Goal: Navigation & Orientation: Understand site structure

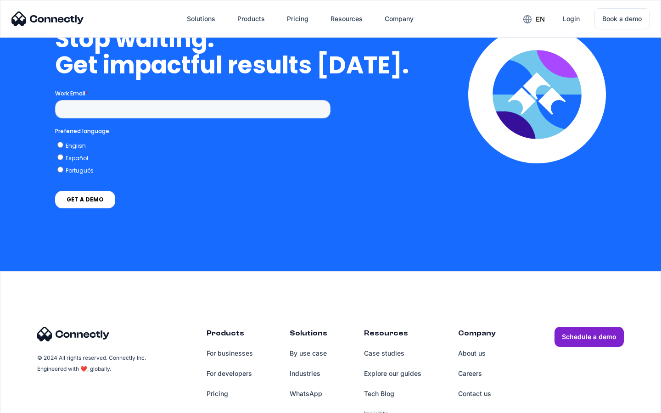
scroll to position [2328, 0]
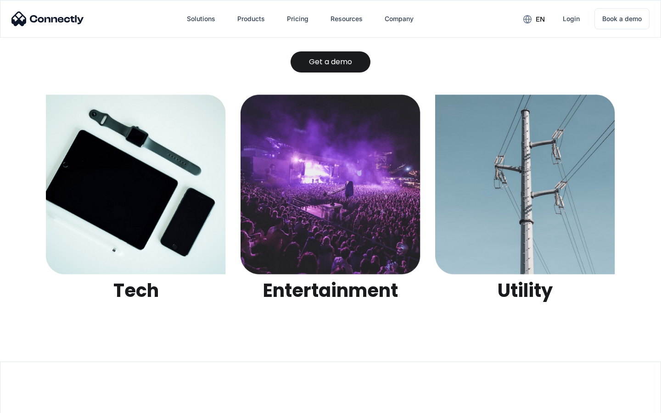
scroll to position [2895, 0]
